Goal: Task Accomplishment & Management: Use online tool/utility

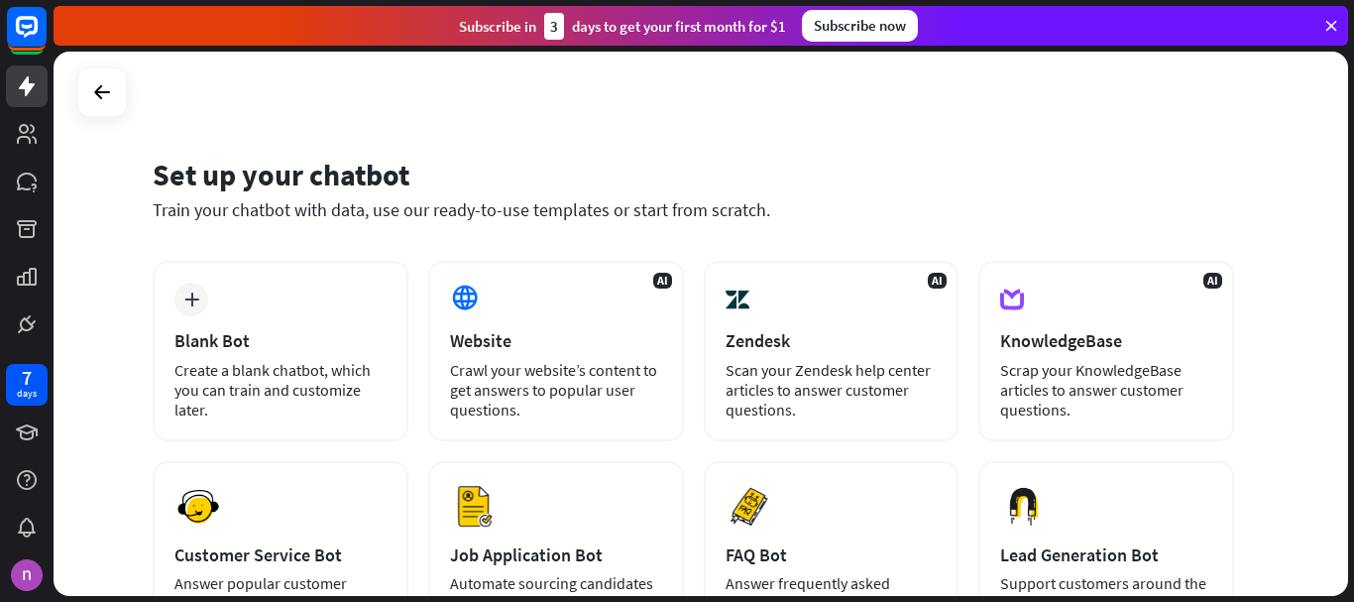
drag, startPoint x: 1350, startPoint y: 173, endPoint x: 1353, endPoint y: 237, distance: 64.5
click at [1353, 237] on div "Set up your chatbot Train your chatbot with data, use our ready-to-use template…" at bounding box center [704, 327] width 1301 height 550
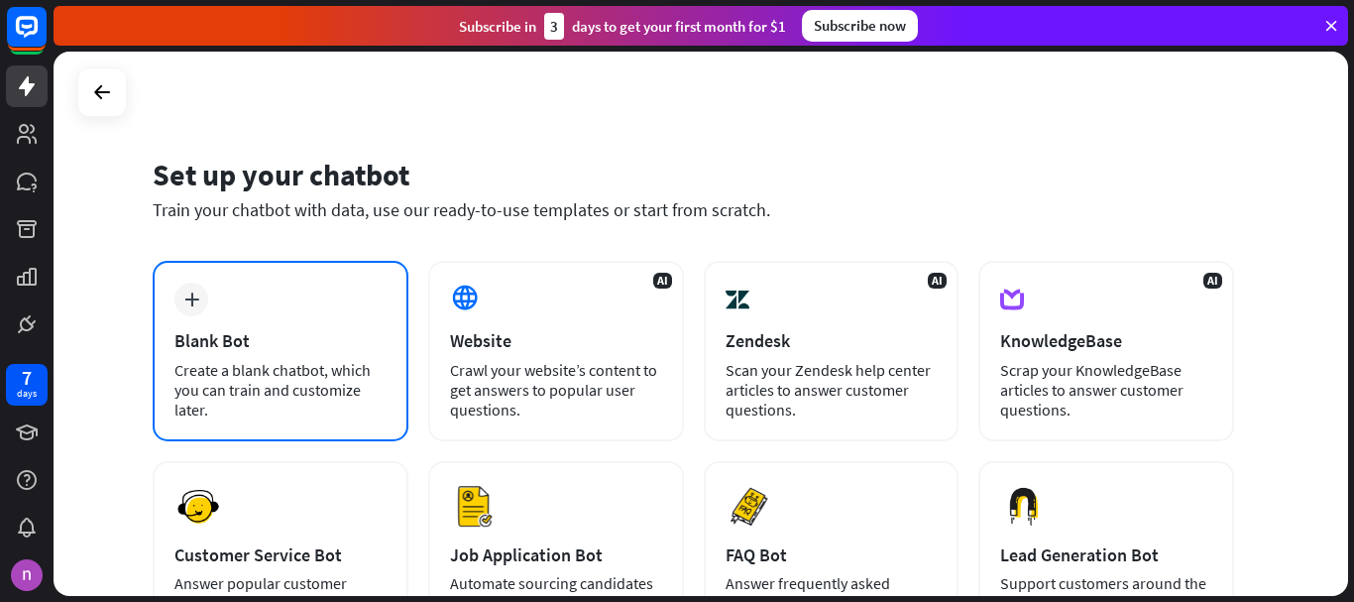
click at [304, 320] on div "plus Blank Bot Create a blank chatbot, which you can train and customize later." at bounding box center [281, 351] width 256 height 180
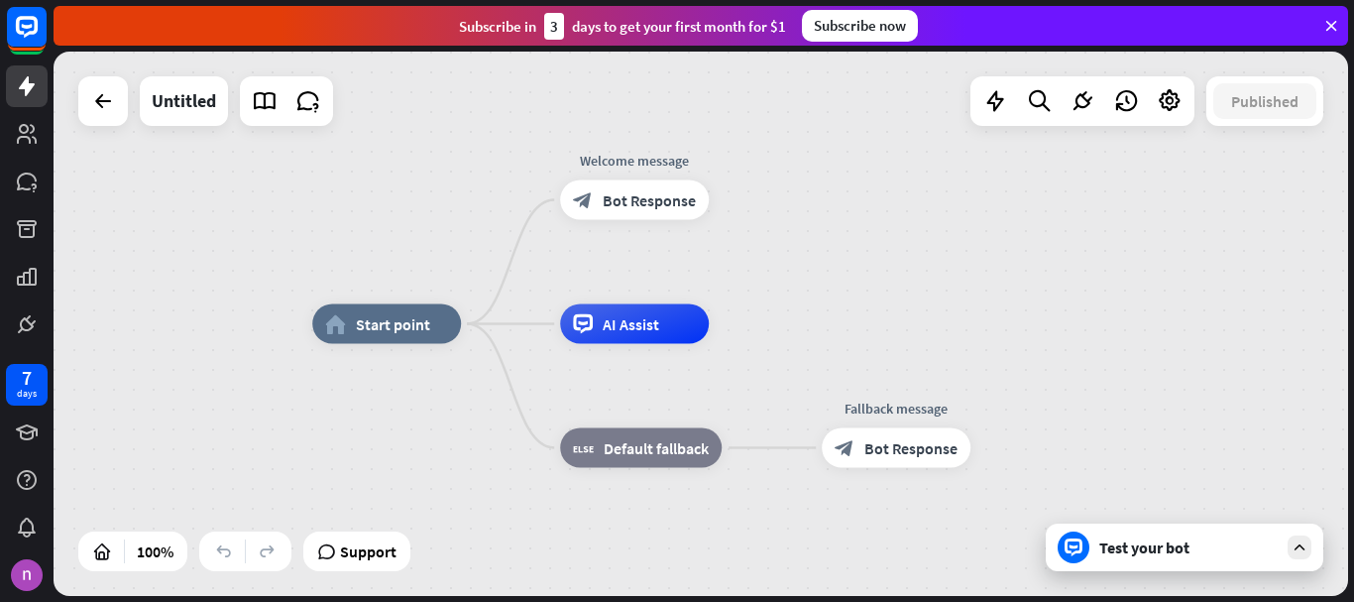
click at [1161, 562] on div "Test your bot" at bounding box center [1185, 547] width 278 height 48
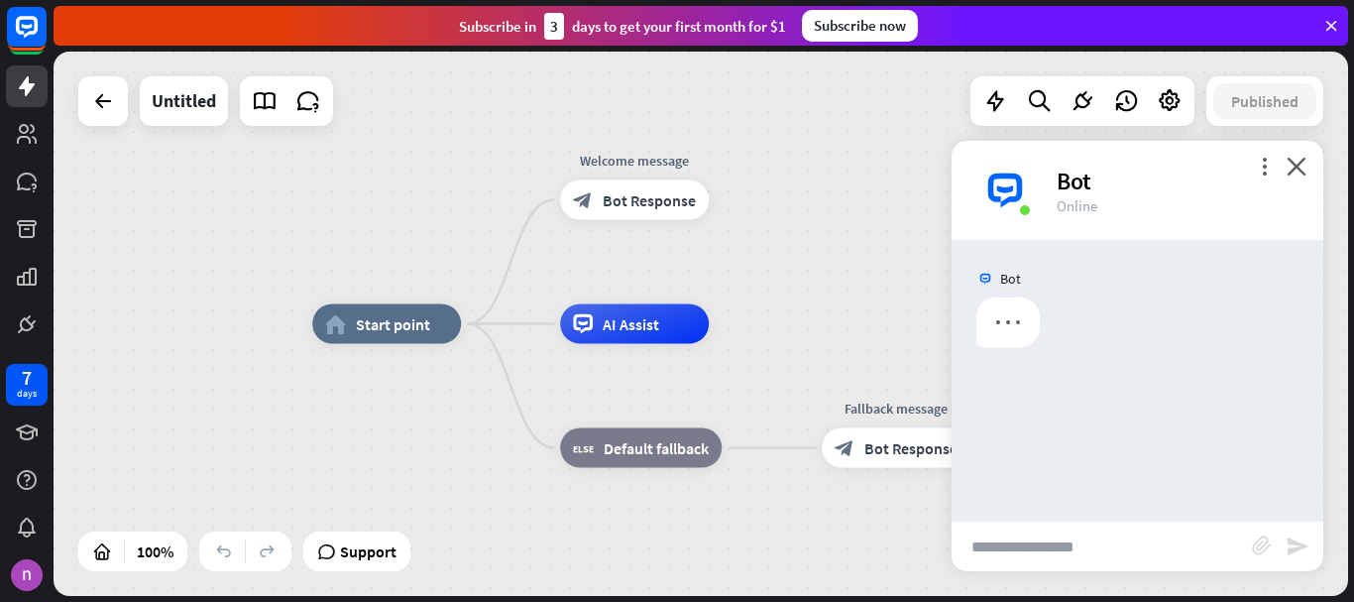
click at [1015, 547] on input "text" at bounding box center [1102, 547] width 300 height 50
paste input "**********"
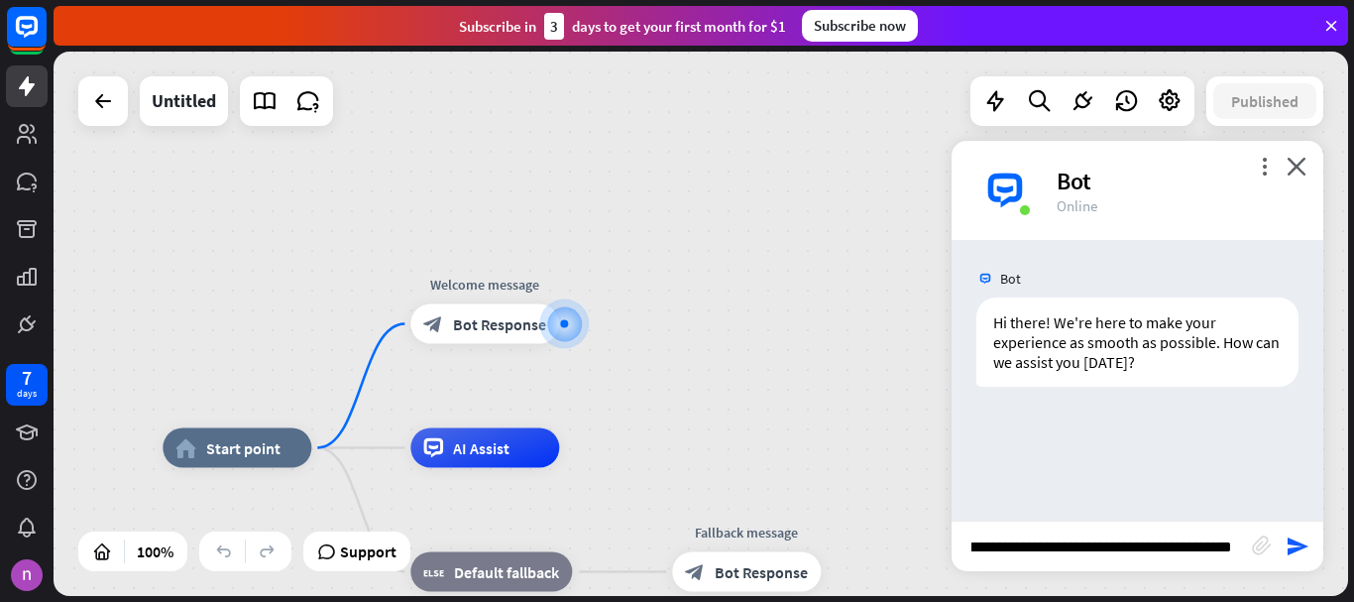
scroll to position [0, 3409]
type input "**********"
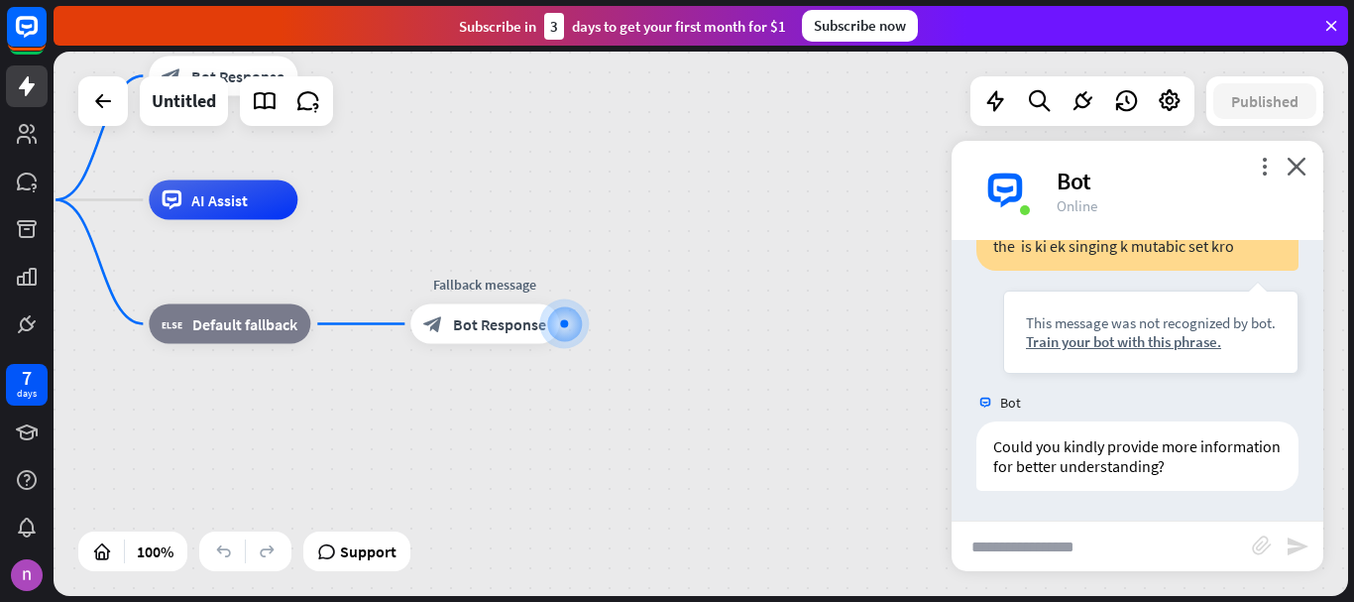
scroll to position [491, 0]
click at [1063, 542] on input "text" at bounding box center [1102, 547] width 300 height 50
click at [1095, 552] on input "text" at bounding box center [1102, 547] width 300 height 50
